Goal: Find specific page/section: Find specific page/section

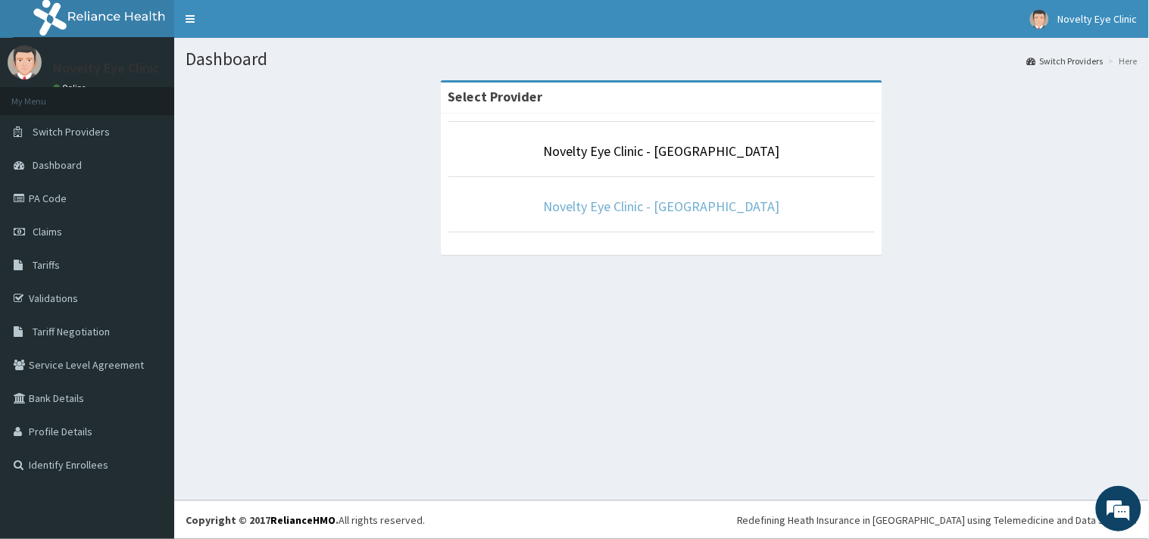
click at [695, 208] on link "Novelty Eye Clinic - [GEOGRAPHIC_DATA]" at bounding box center [662, 206] width 236 height 17
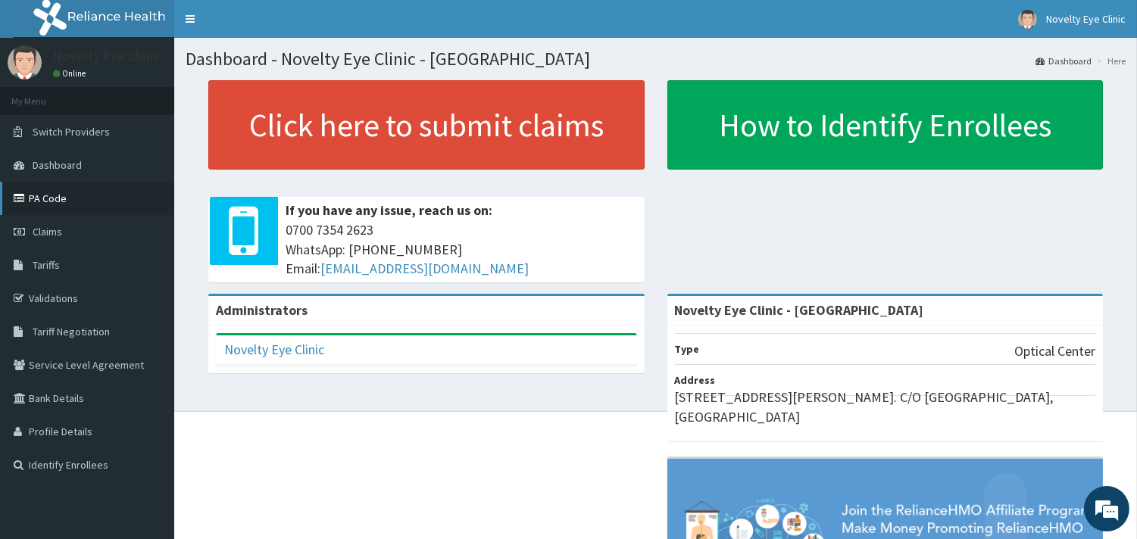
click at [34, 198] on link "PA Code" at bounding box center [87, 198] width 174 height 33
